Goal: Information Seeking & Learning: Learn about a topic

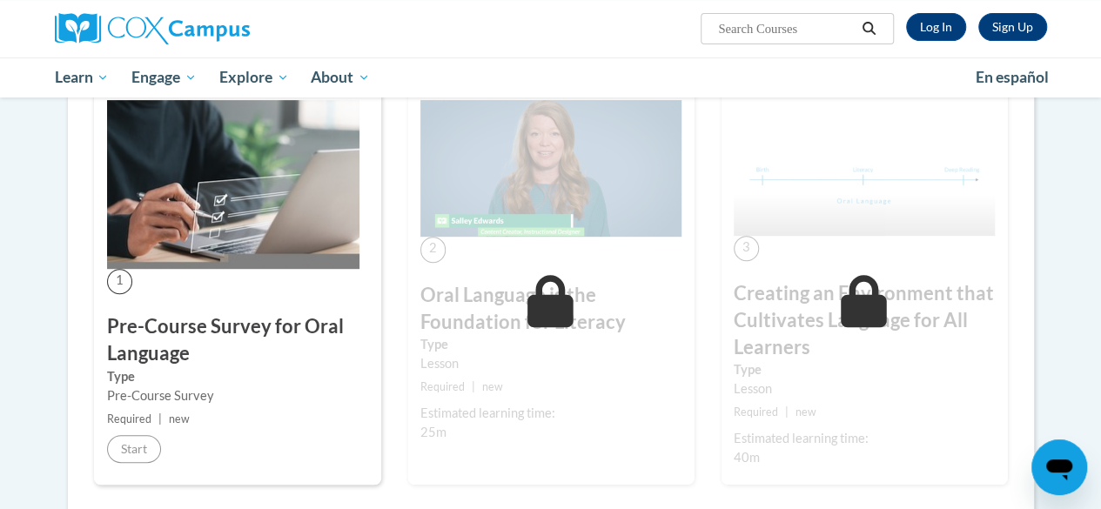
scroll to position [360, 0]
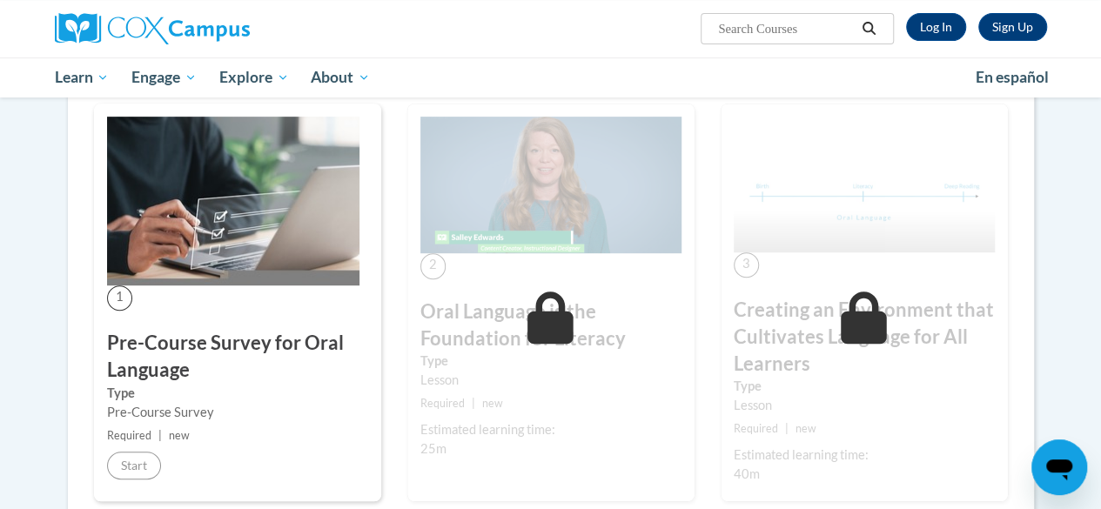
scroll to position [441, 0]
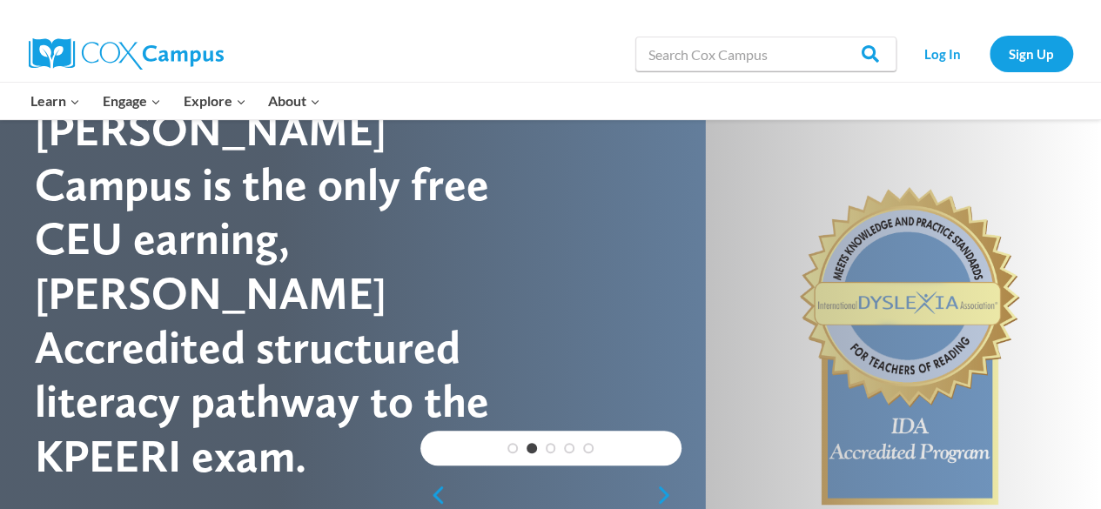
scroll to position [86, 0]
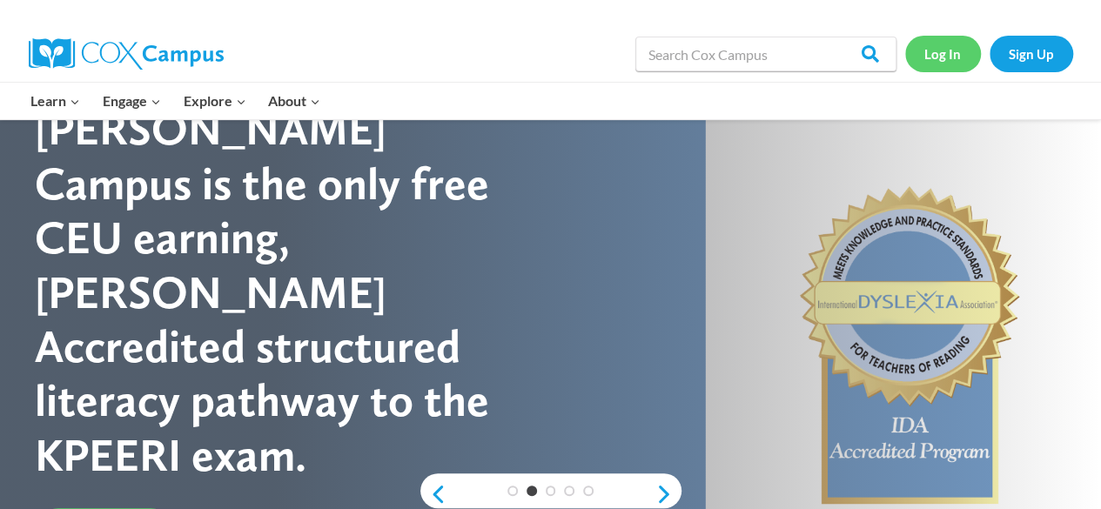
click at [945, 45] on link "Log In" at bounding box center [943, 54] width 76 height 36
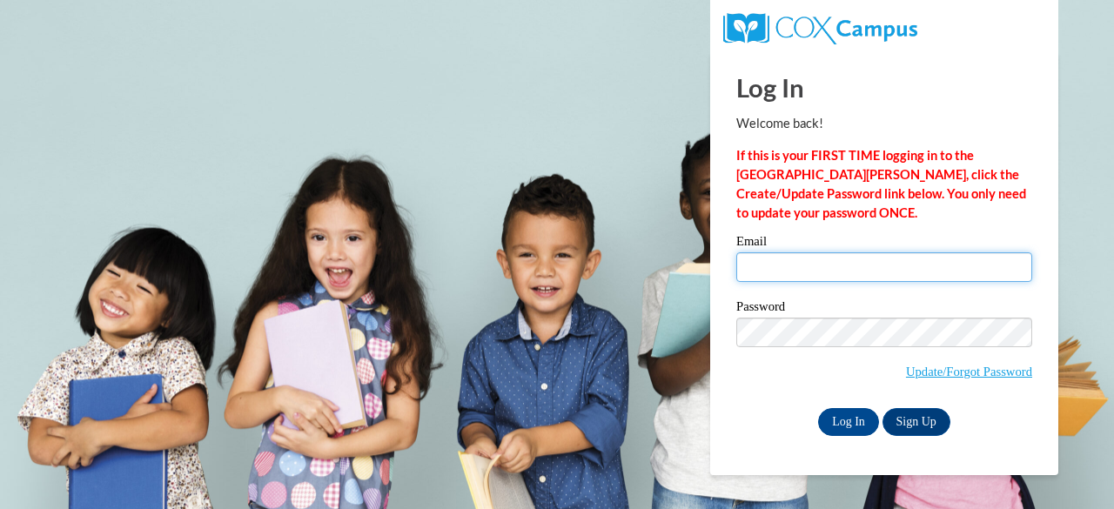
click at [770, 265] on input "Email" at bounding box center [884, 267] width 296 height 30
type input "laura.gawronski@muskegonorway.org"
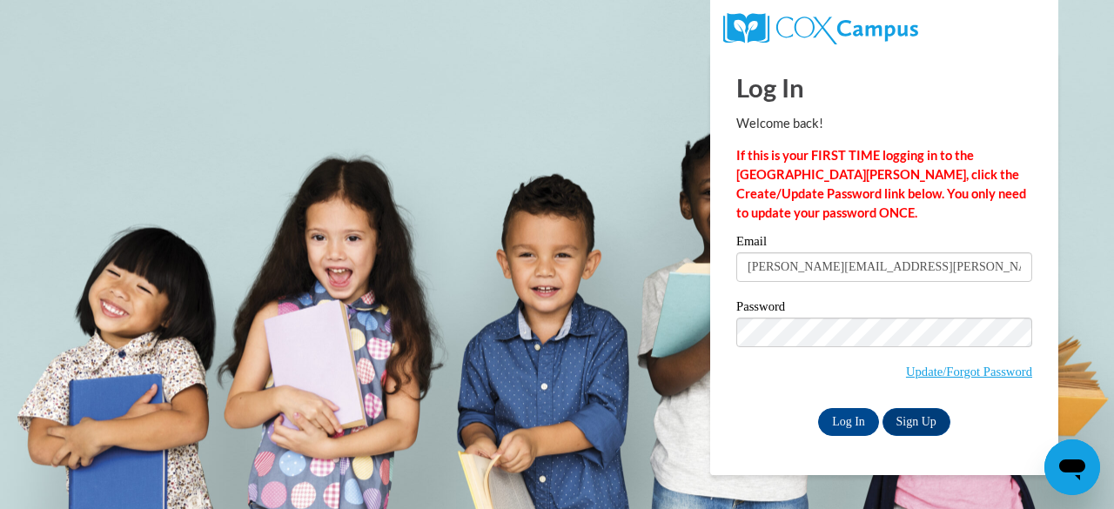
click at [884, 212] on p "If this is your FIRST TIME logging in to the NEW Cox Campus, click the Create/U…" at bounding box center [884, 184] width 296 height 77
click at [852, 415] on input "Log In" at bounding box center [848, 422] width 61 height 28
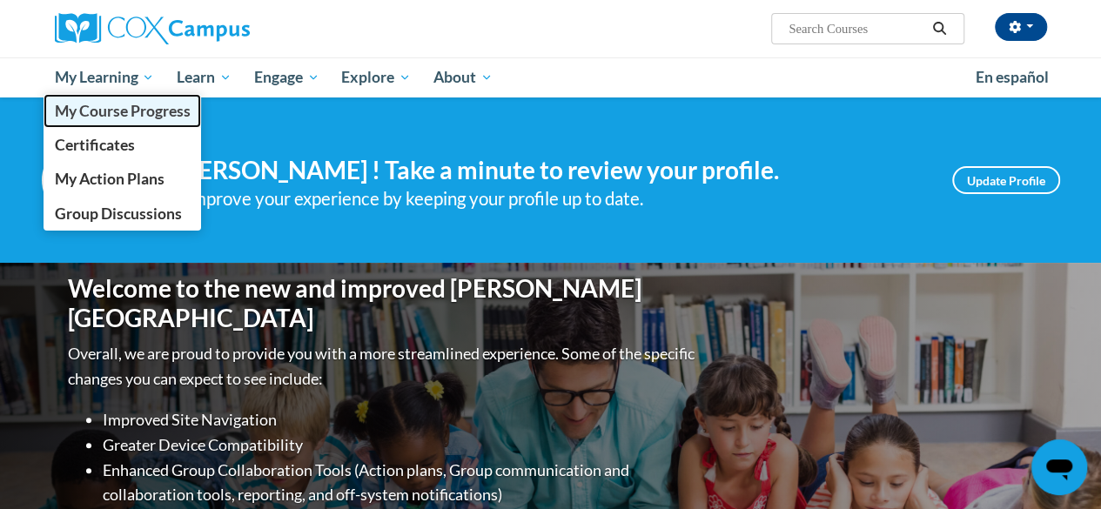
click at [141, 111] on span "My Course Progress" at bounding box center [122, 111] width 136 height 18
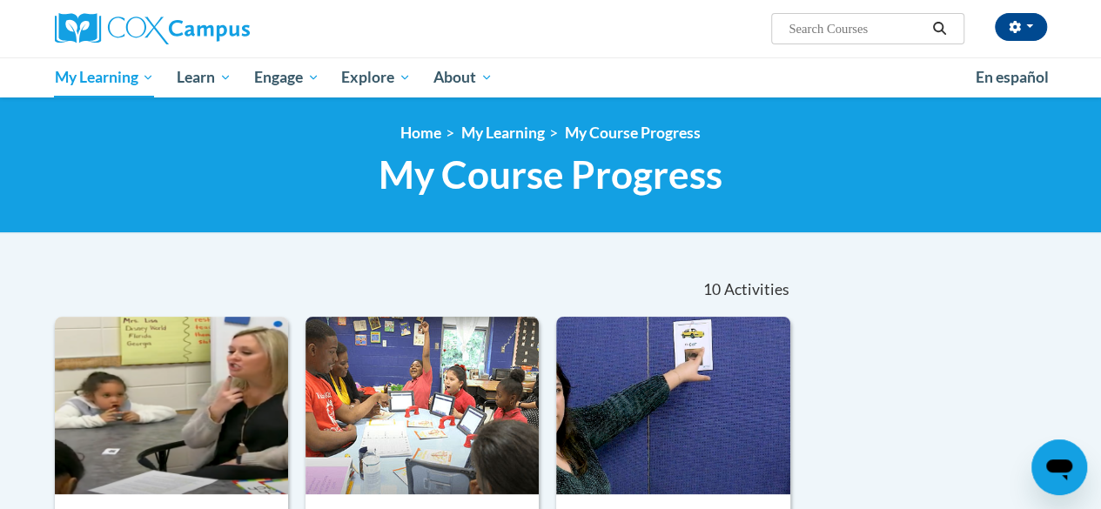
scroll to position [341, 0]
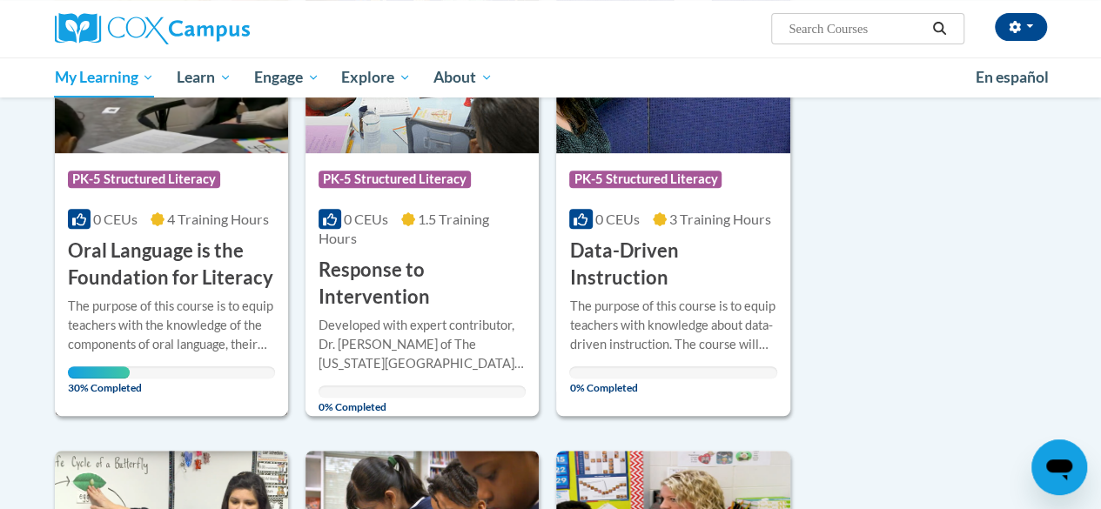
click at [153, 271] on h3 "Oral Language is the Foundation for Literacy" at bounding box center [171, 265] width 207 height 54
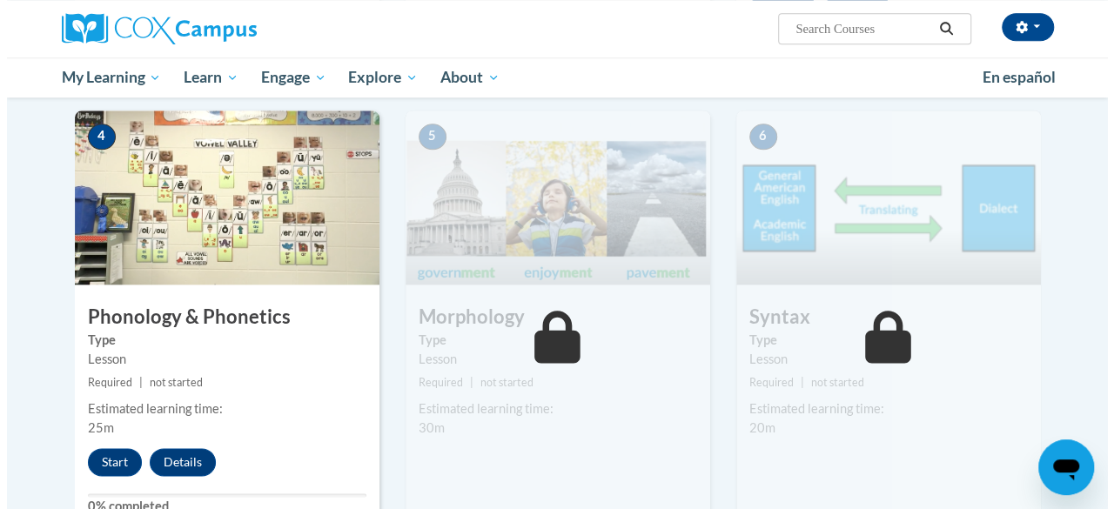
scroll to position [893, 0]
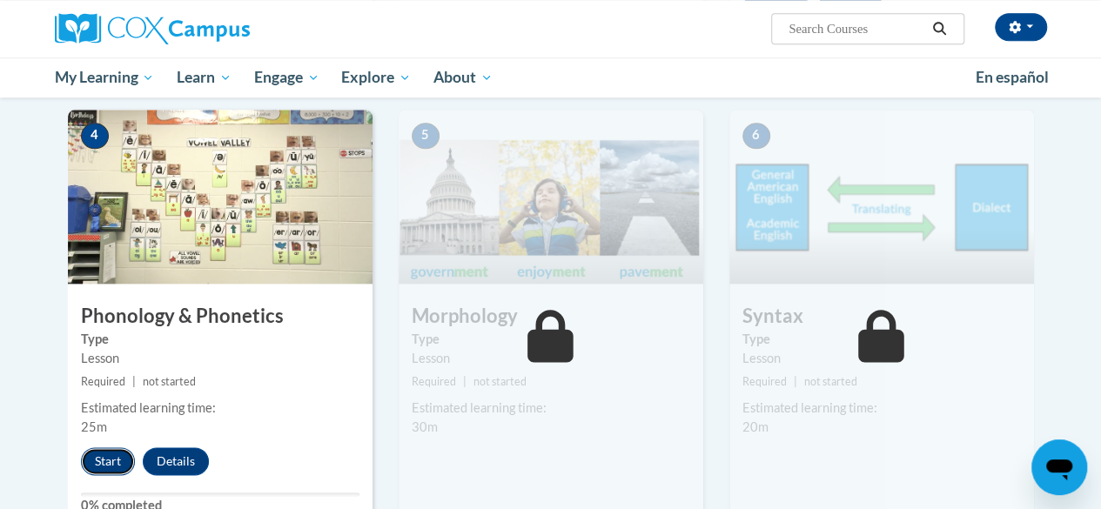
click at [108, 456] on button "Start" at bounding box center [108, 461] width 54 height 28
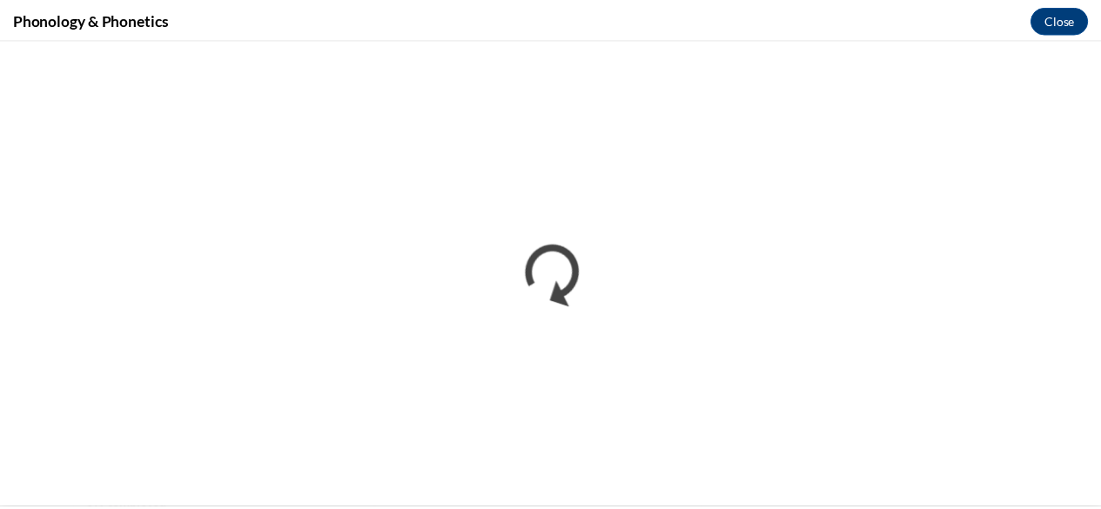
scroll to position [0, 0]
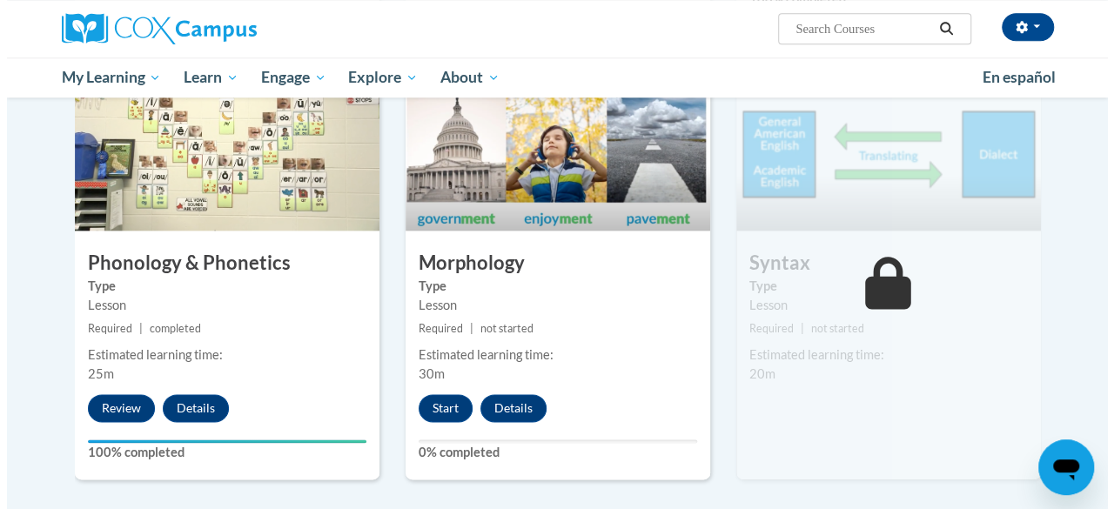
scroll to position [947, 0]
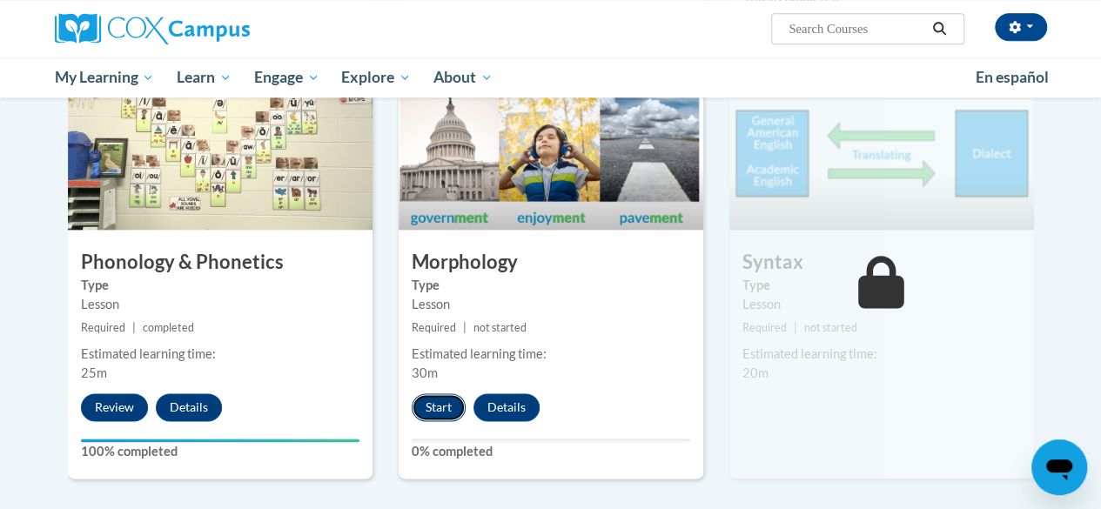
click at [429, 403] on button "Start" at bounding box center [439, 407] width 54 height 28
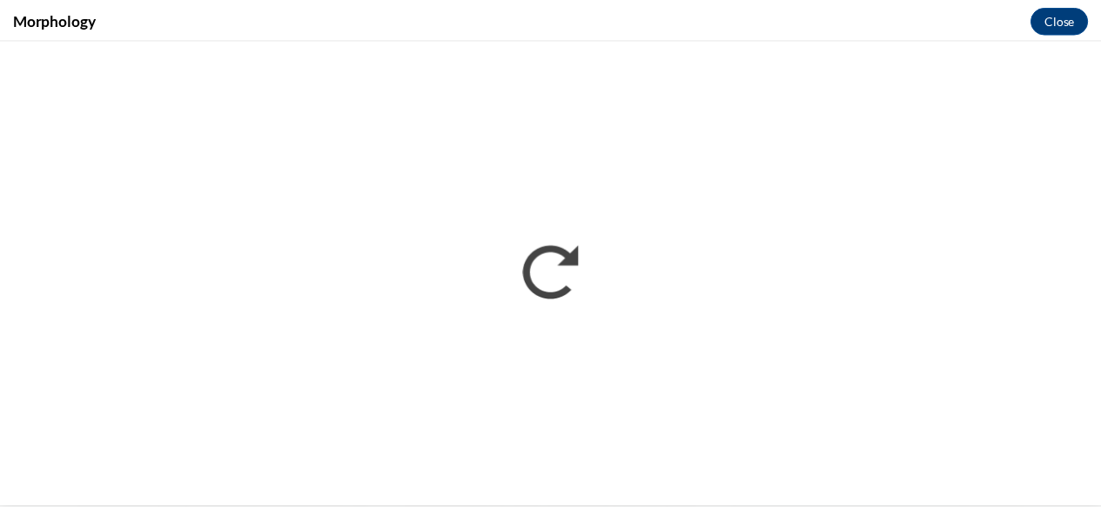
scroll to position [0, 0]
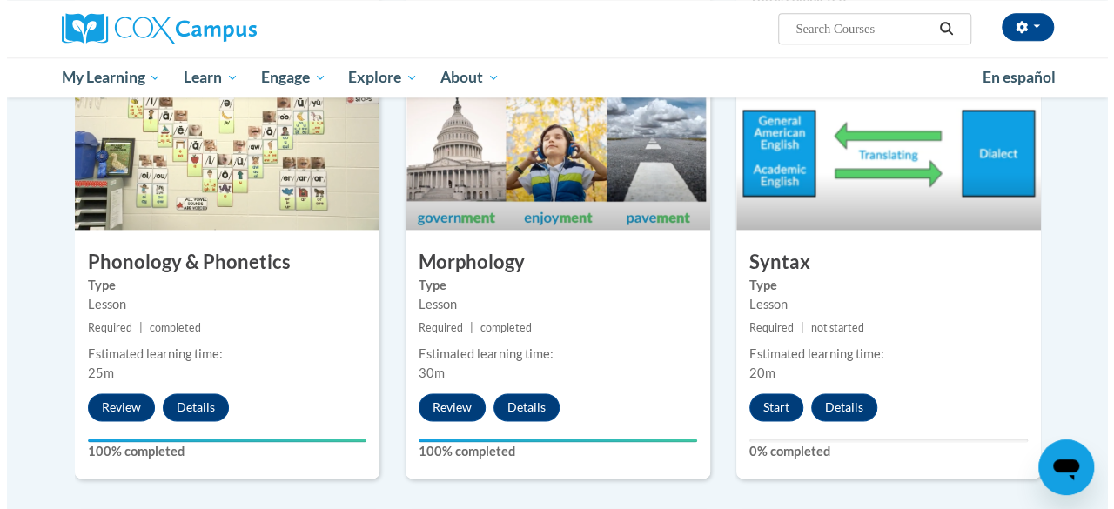
scroll to position [952, 0]
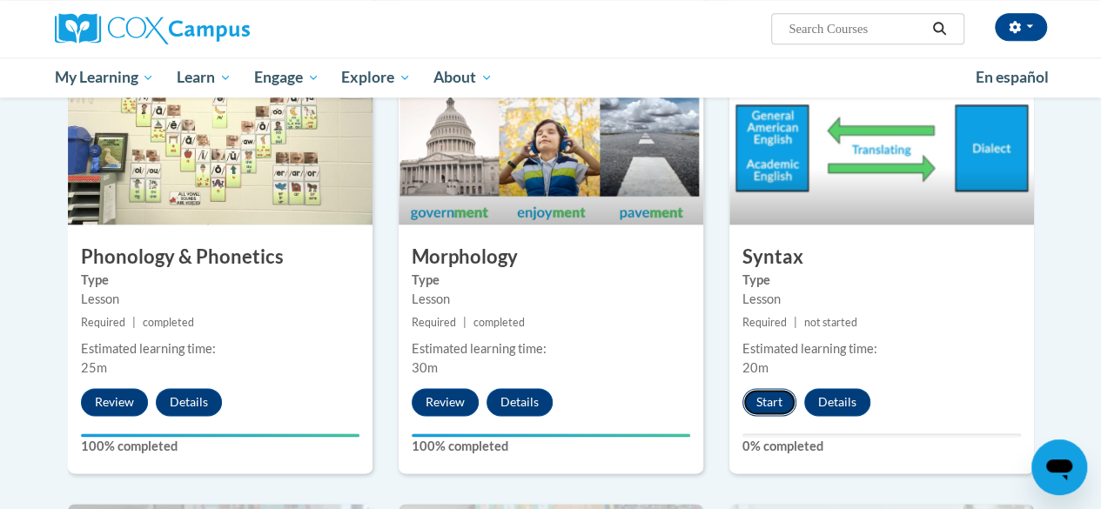
click at [763, 402] on button "Start" at bounding box center [770, 402] width 54 height 28
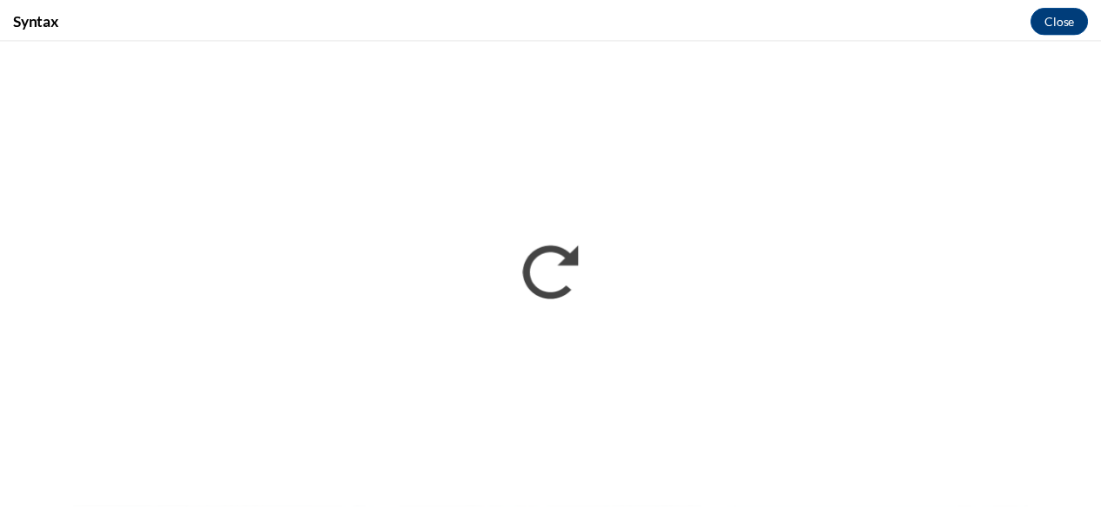
scroll to position [0, 0]
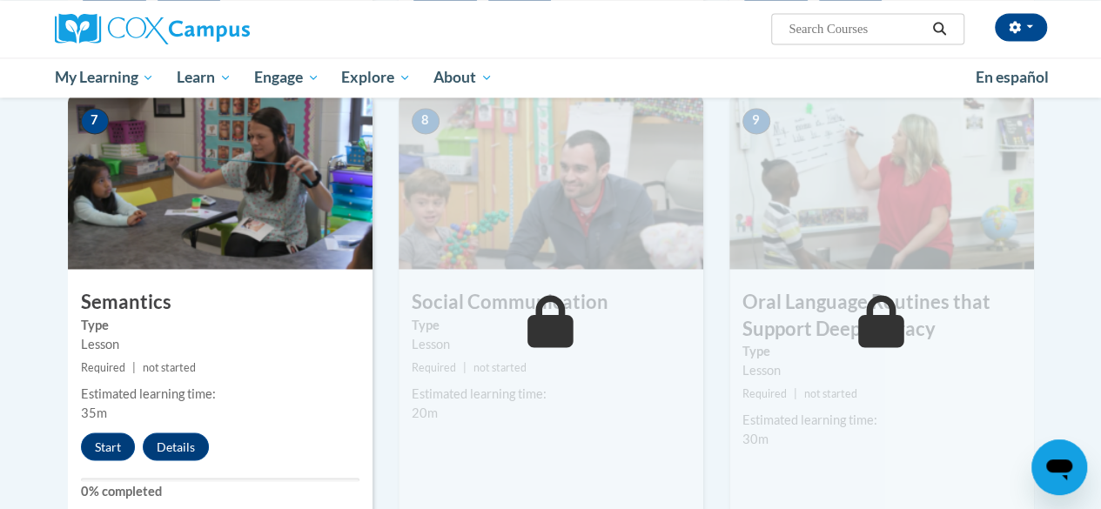
scroll to position [1368, 0]
